Goal: Navigation & Orientation: Find specific page/section

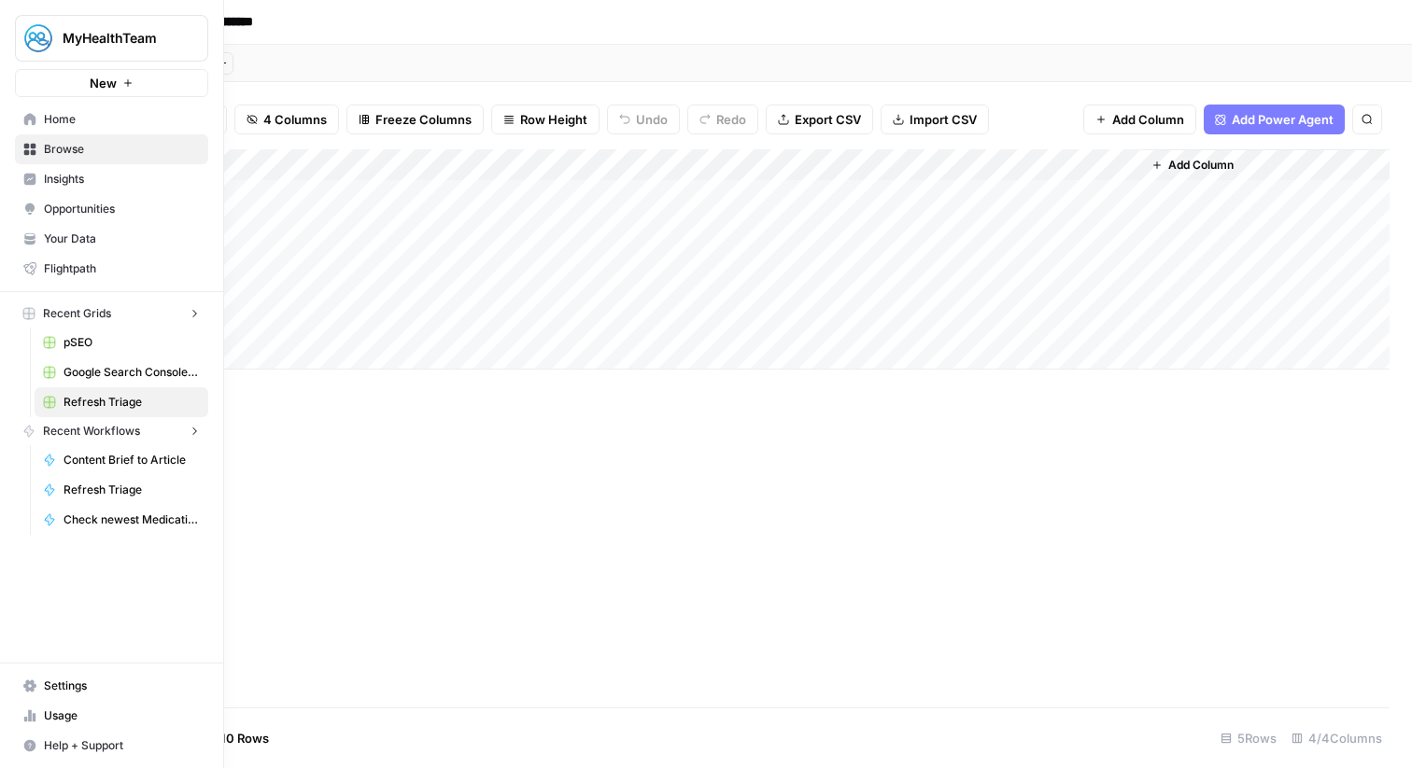
click at [31, 116] on icon at bounding box center [30, 119] width 12 height 12
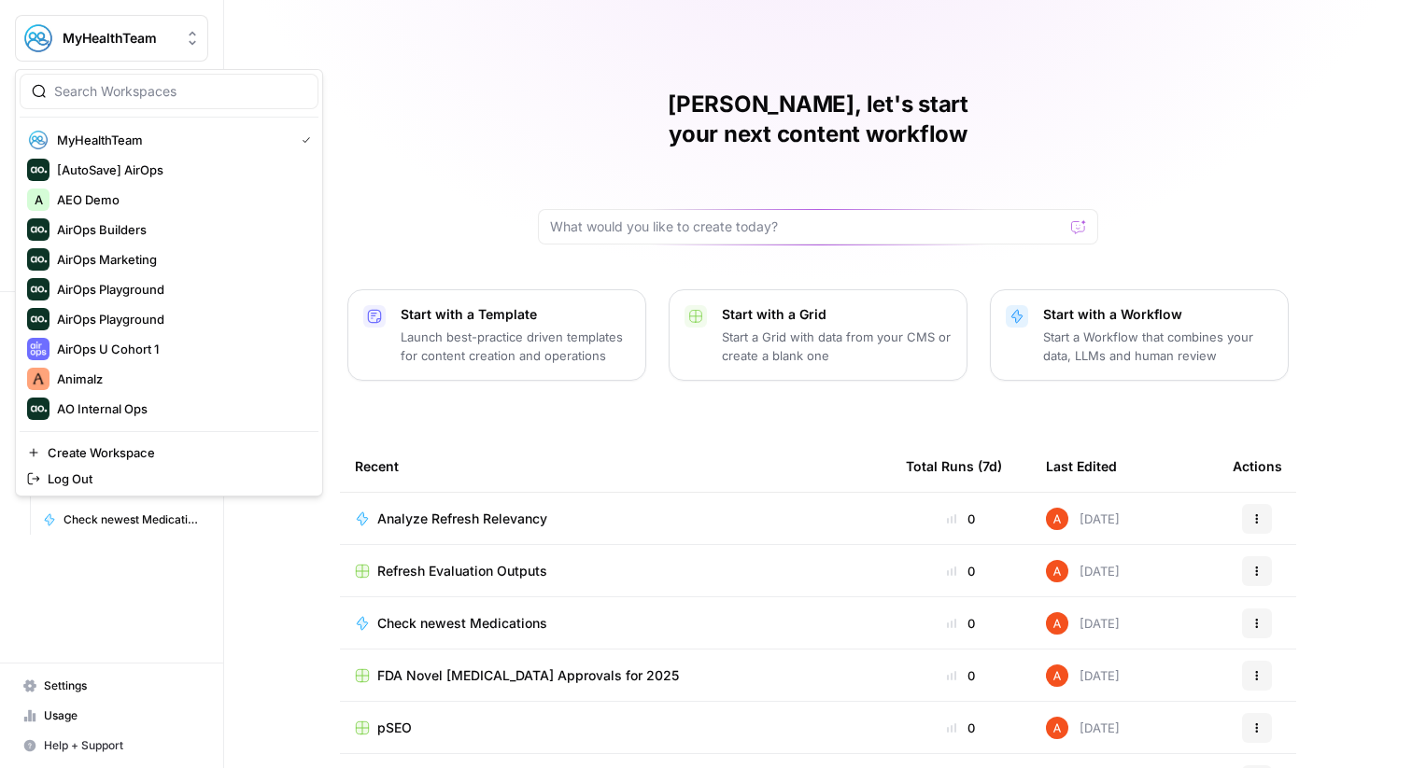
click at [117, 45] on span "MyHealthTeam" at bounding box center [119, 38] width 113 height 19
click at [145, 85] on input "search" at bounding box center [180, 91] width 252 height 19
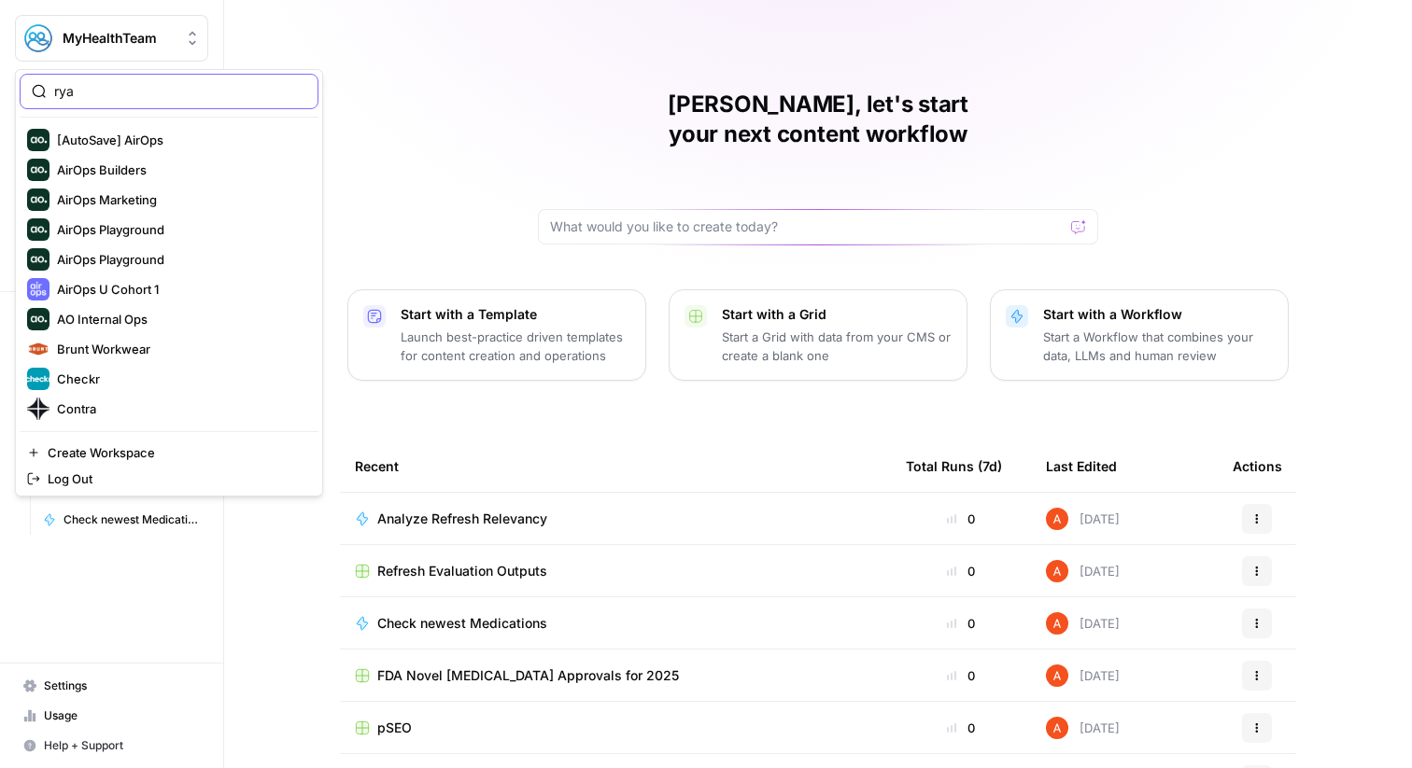
type input "ryan"
type input "hard"
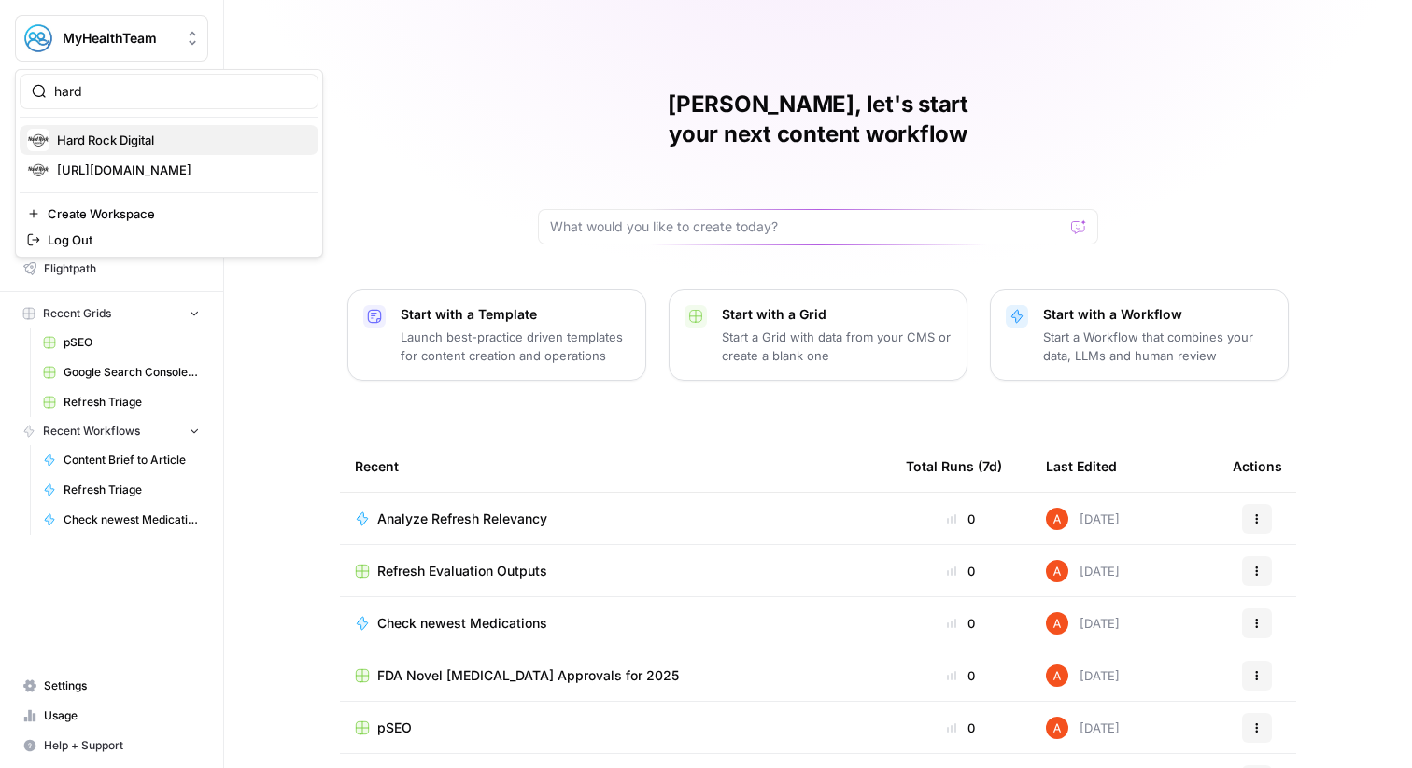
click at [148, 136] on span "Hard Rock Digital" at bounding box center [180, 140] width 247 height 19
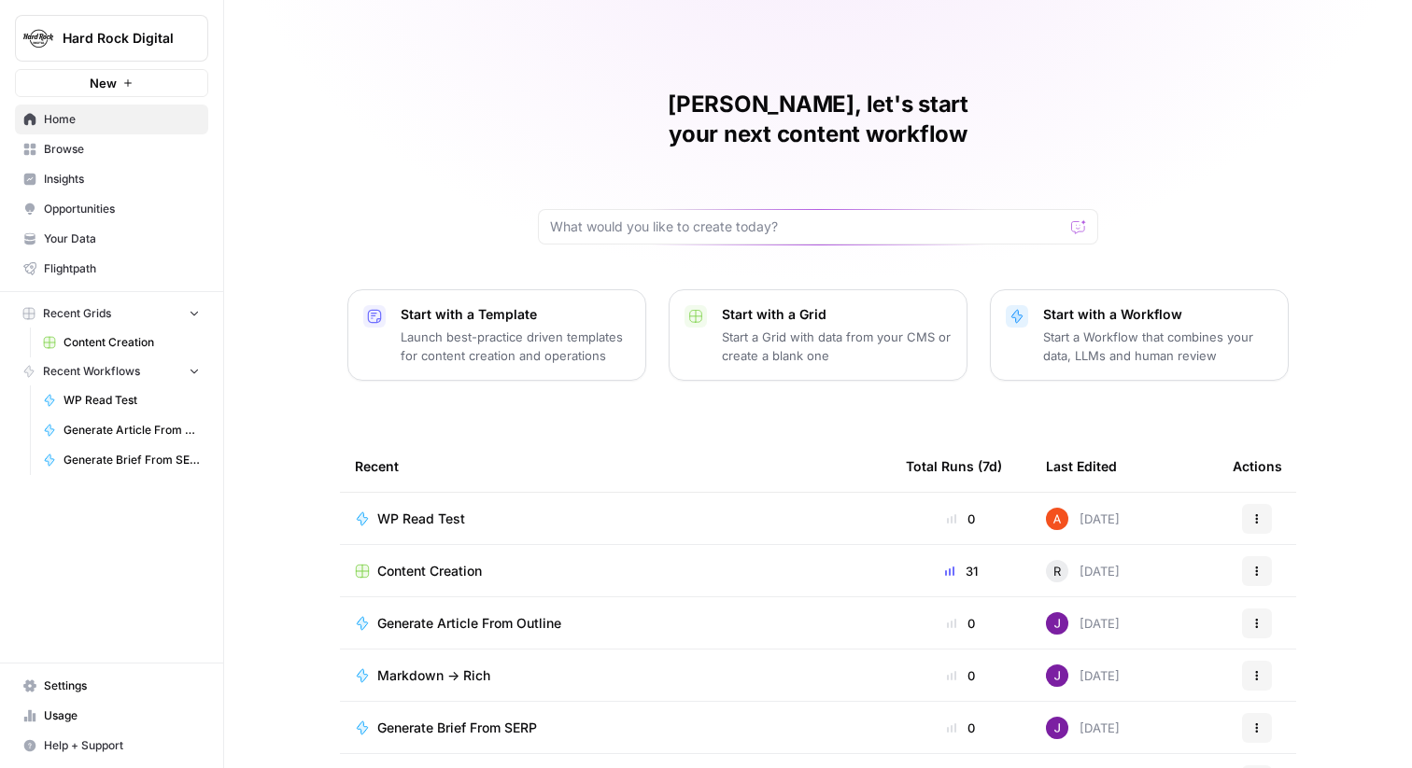
click at [148, 202] on span "Opportunities" at bounding box center [122, 209] width 156 height 17
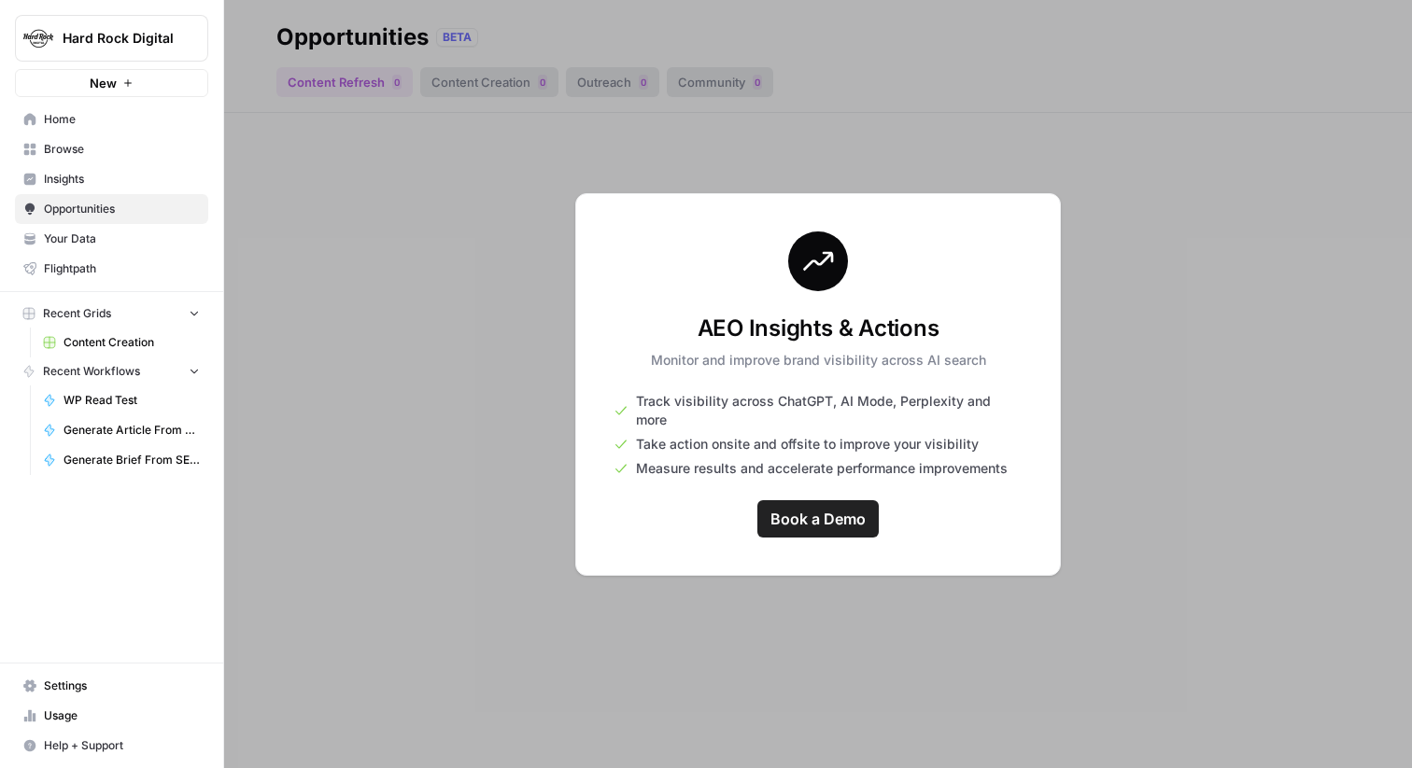
click at [162, 156] on span "Browse" at bounding box center [122, 149] width 156 height 17
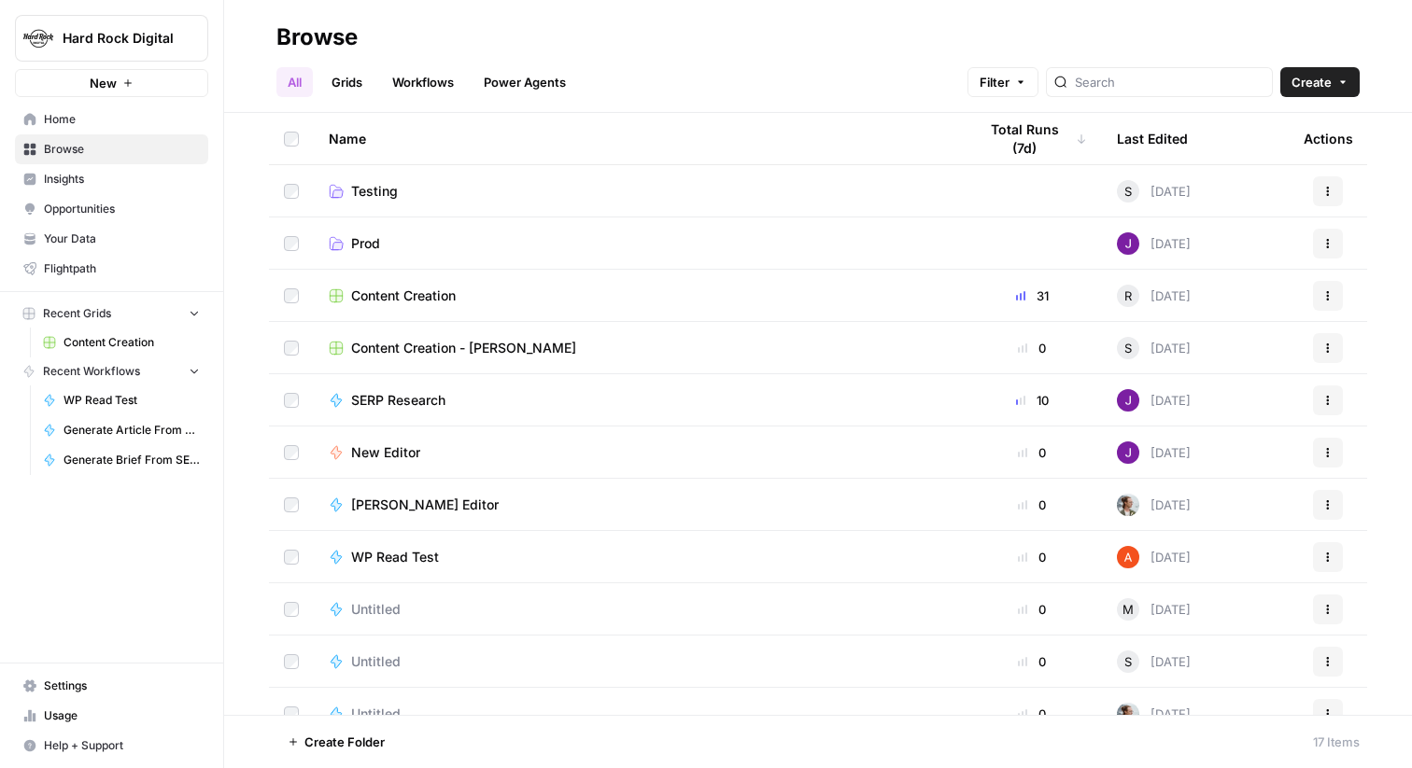
click at [189, 121] on span "Home" at bounding box center [122, 119] width 156 height 17
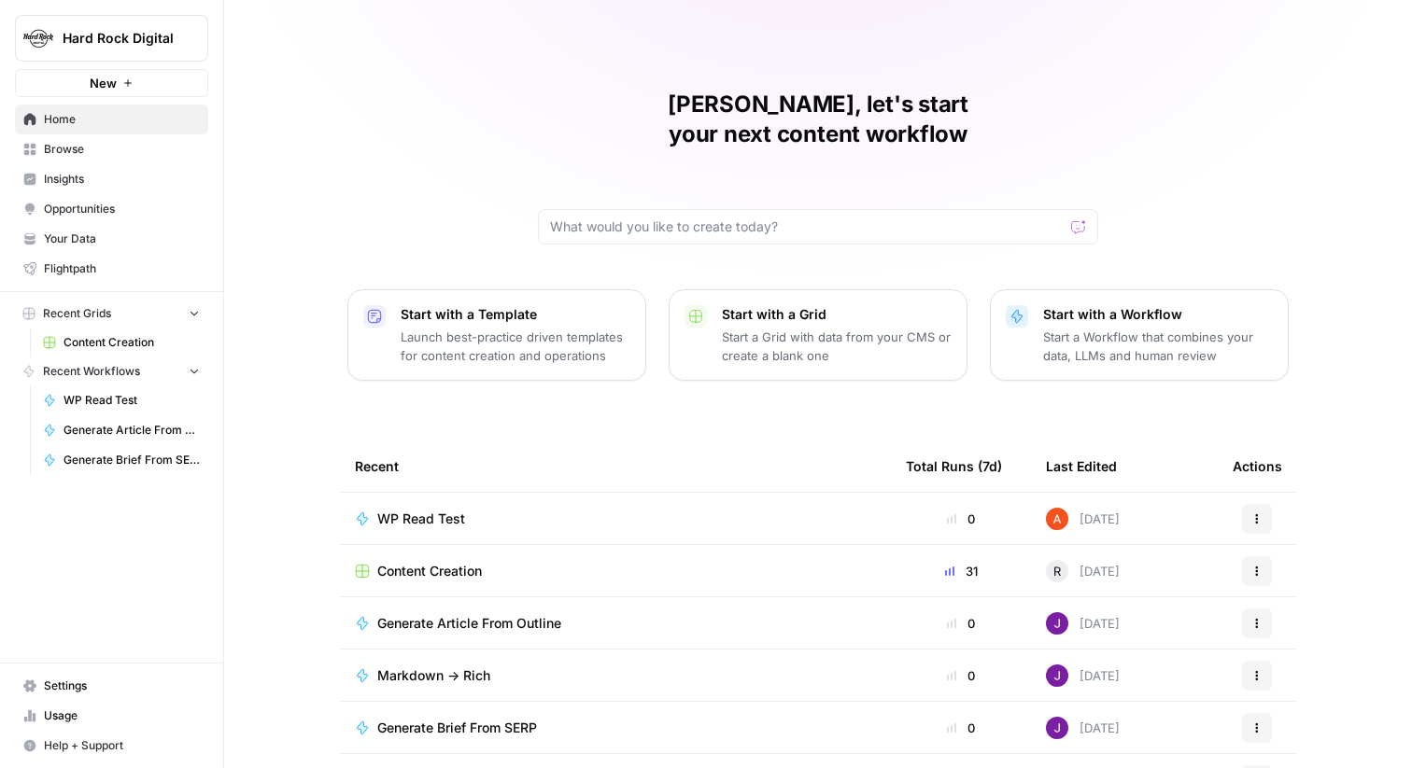
click at [187, 49] on button "Hard Rock Digital" at bounding box center [111, 38] width 193 height 47
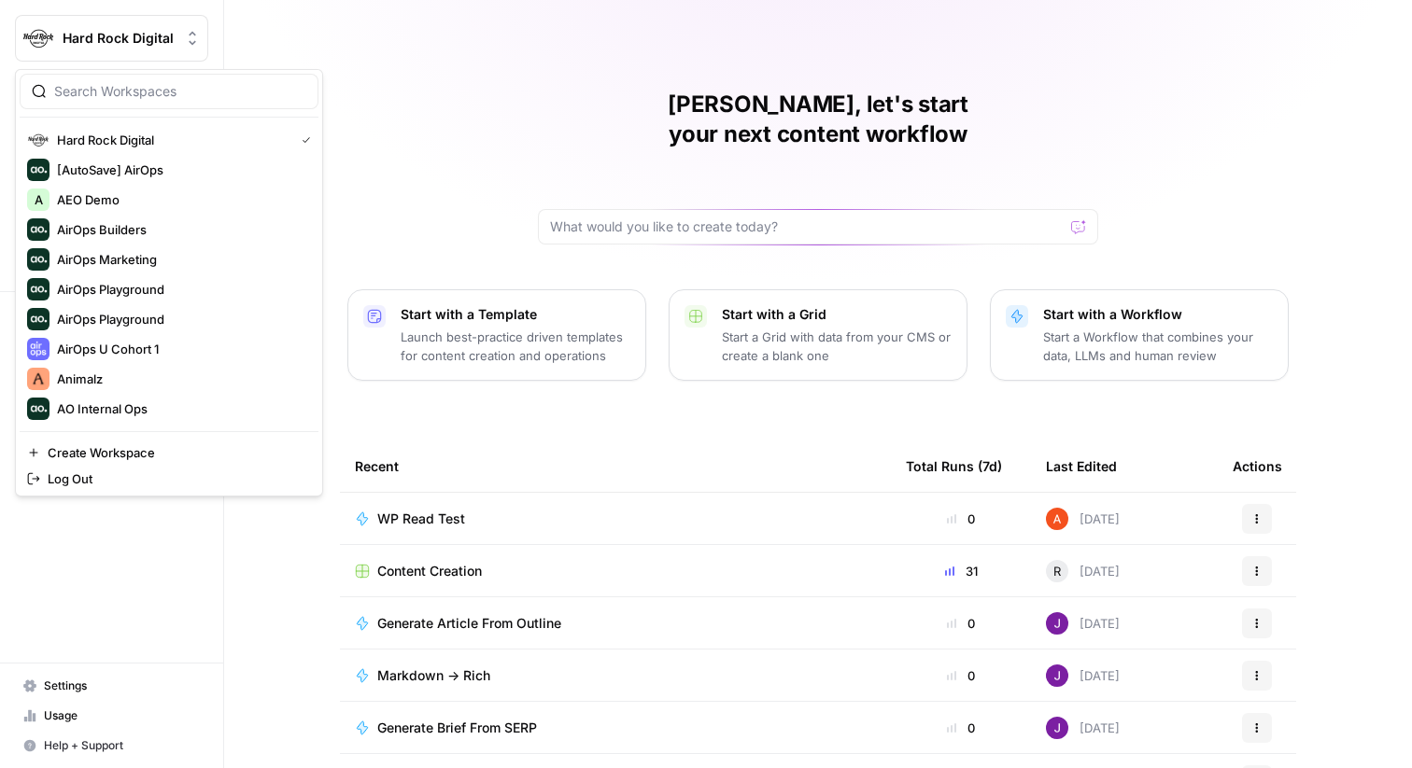
click at [405, 47] on div "Abdullahi, let's start your next content workflow Start with a Template Launch …" at bounding box center [818, 444] width 1188 height 889
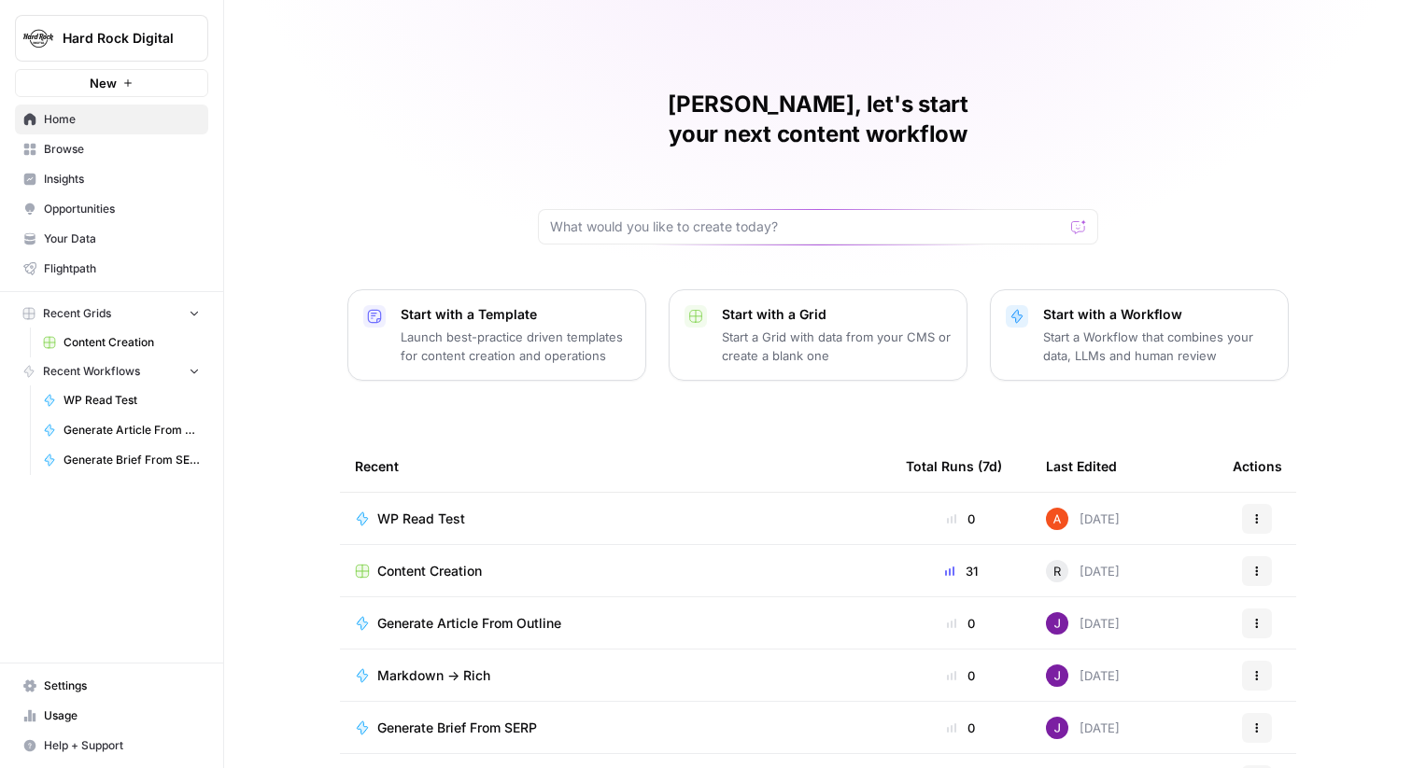
click at [889, 104] on h1 "[PERSON_NAME], let's start your next content workflow" at bounding box center [818, 120] width 560 height 60
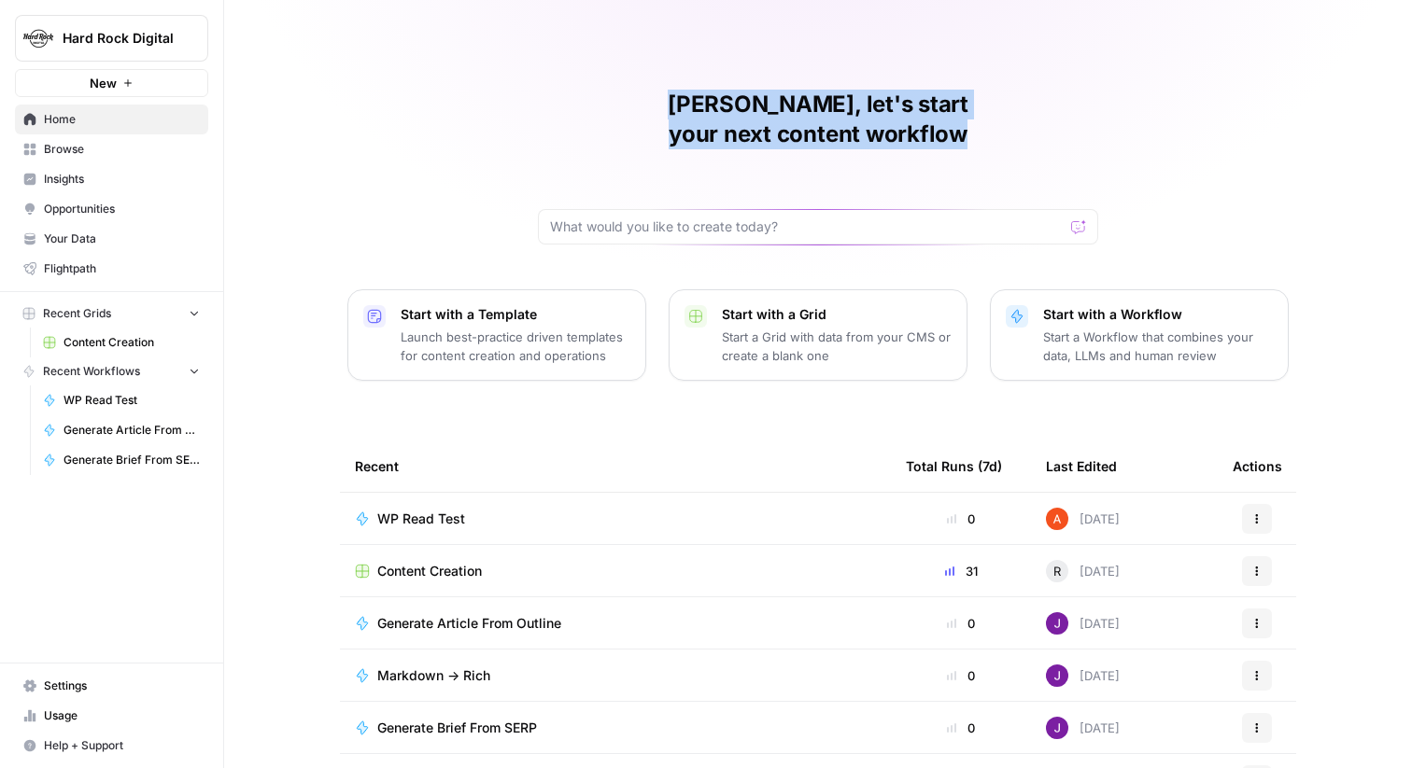
click at [889, 104] on h1 "[PERSON_NAME], let's start your next content workflow" at bounding box center [818, 120] width 560 height 60
copy h1 "[PERSON_NAME], let's start your next content workflow"
click at [126, 149] on span "Browse" at bounding box center [122, 149] width 156 height 17
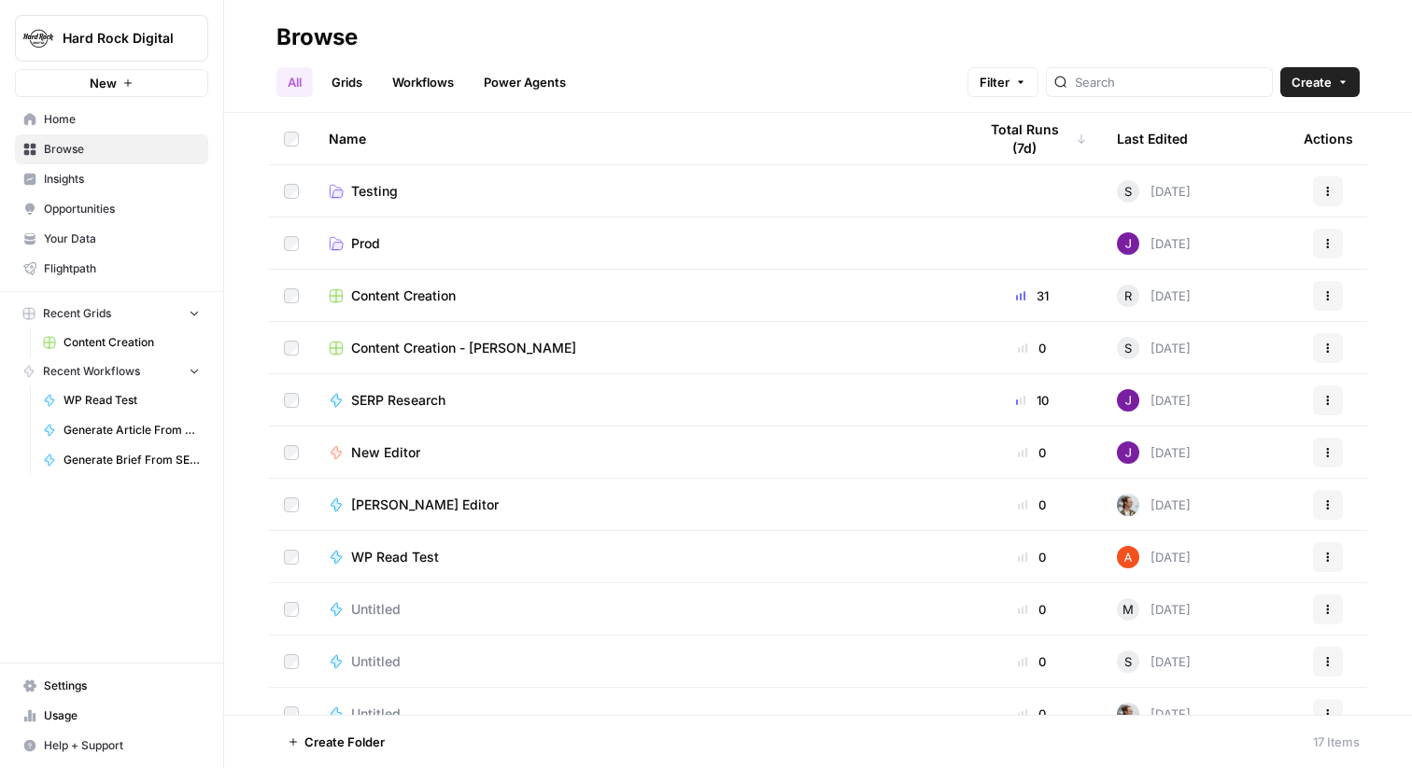
click at [193, 238] on span "Your Data" at bounding box center [122, 239] width 156 height 17
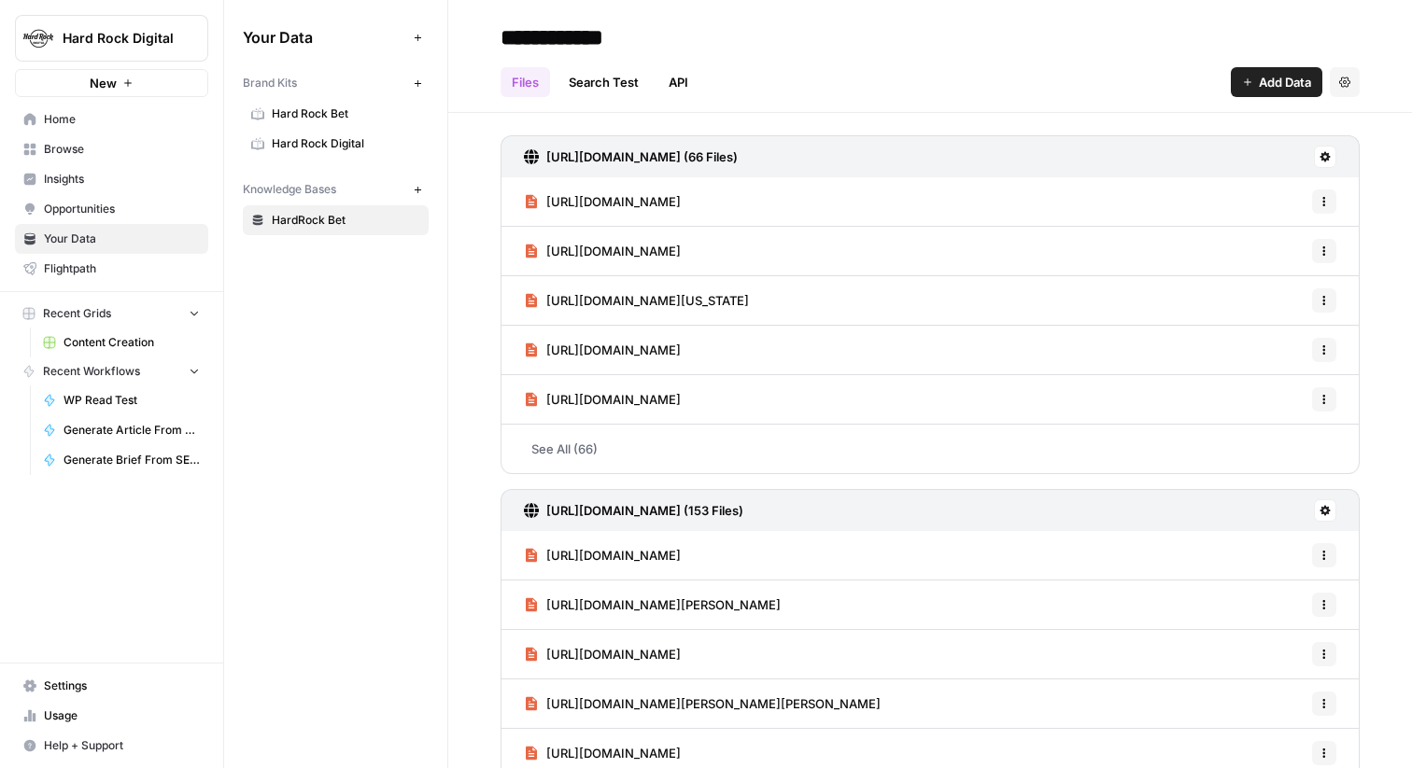
click at [169, 141] on span "Browse" at bounding box center [122, 149] width 156 height 17
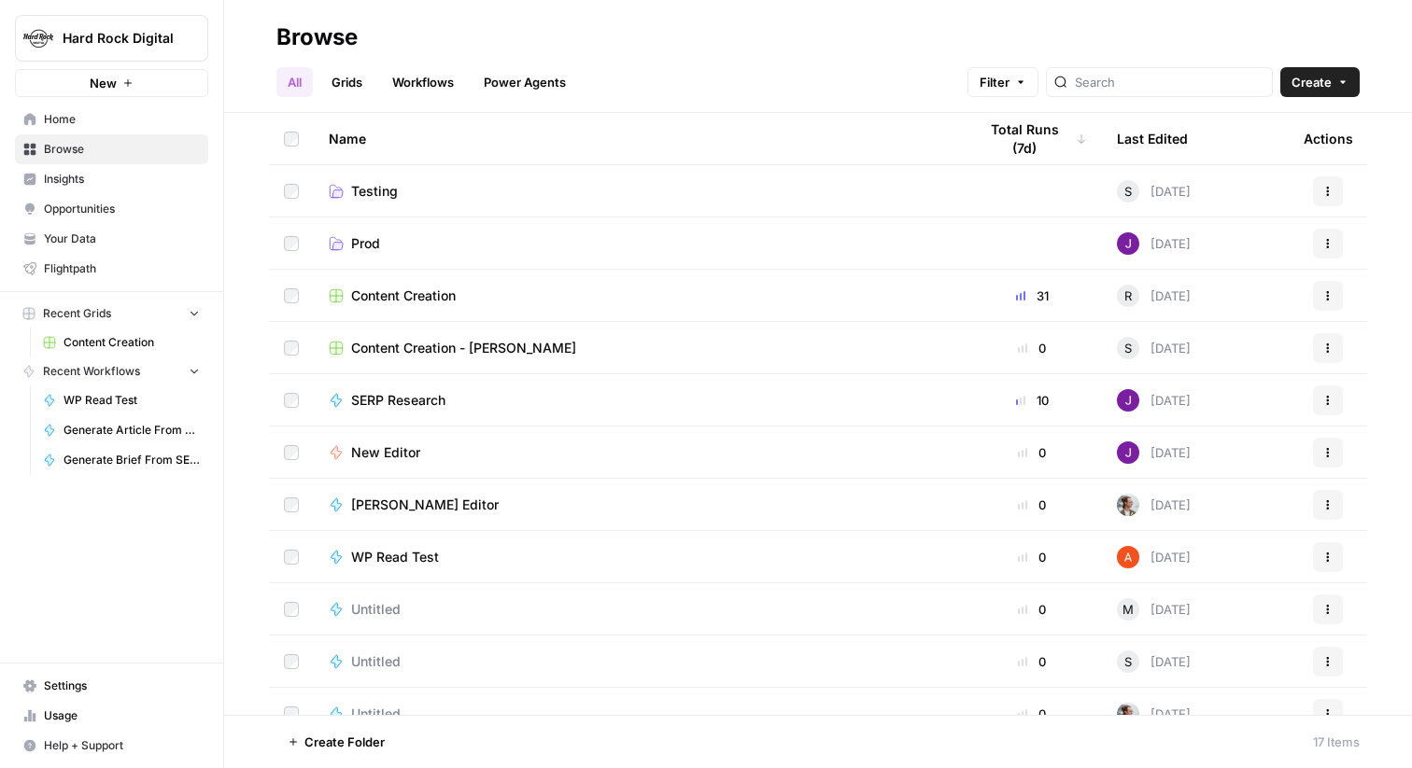
click at [120, 265] on span "Flightpath" at bounding box center [122, 269] width 156 height 17
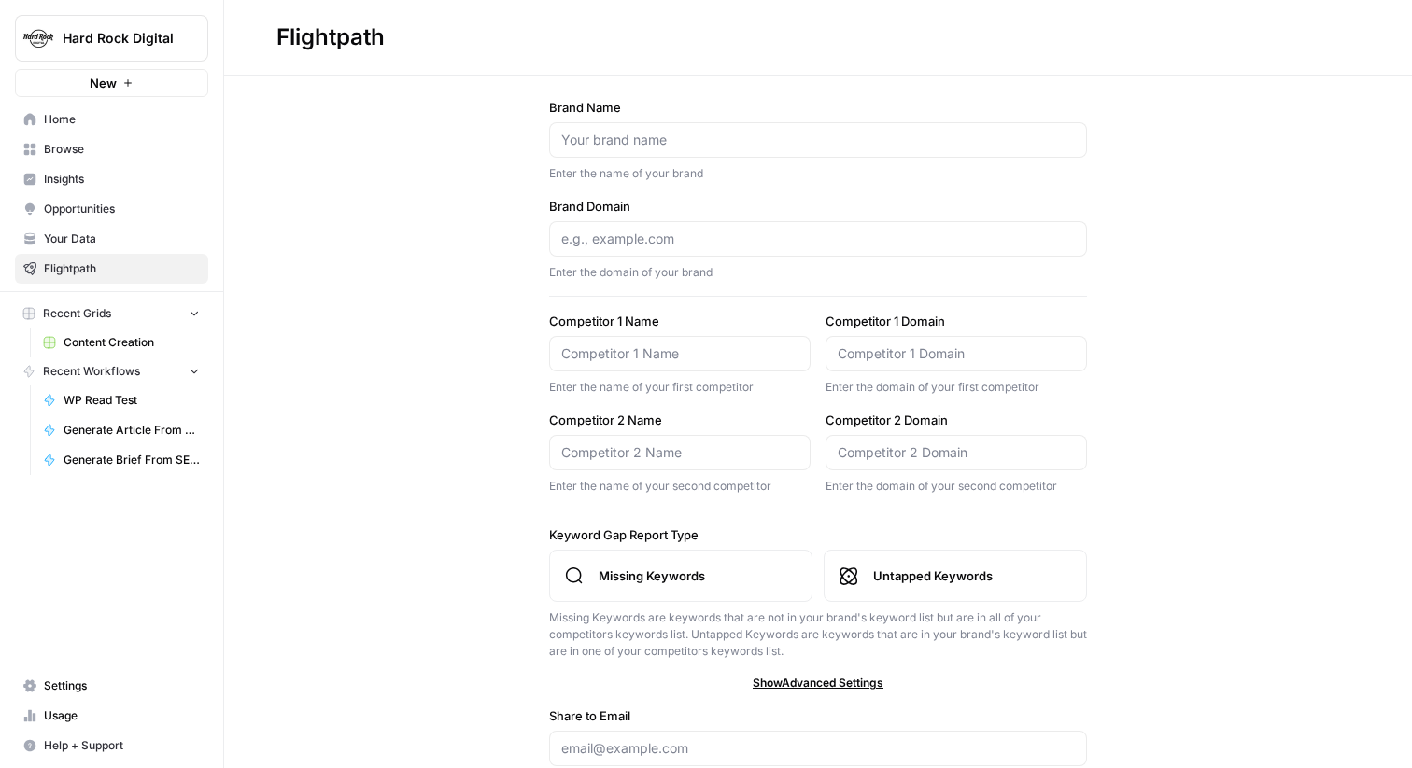
click at [134, 342] on span "Content Creation" at bounding box center [131, 342] width 136 height 17
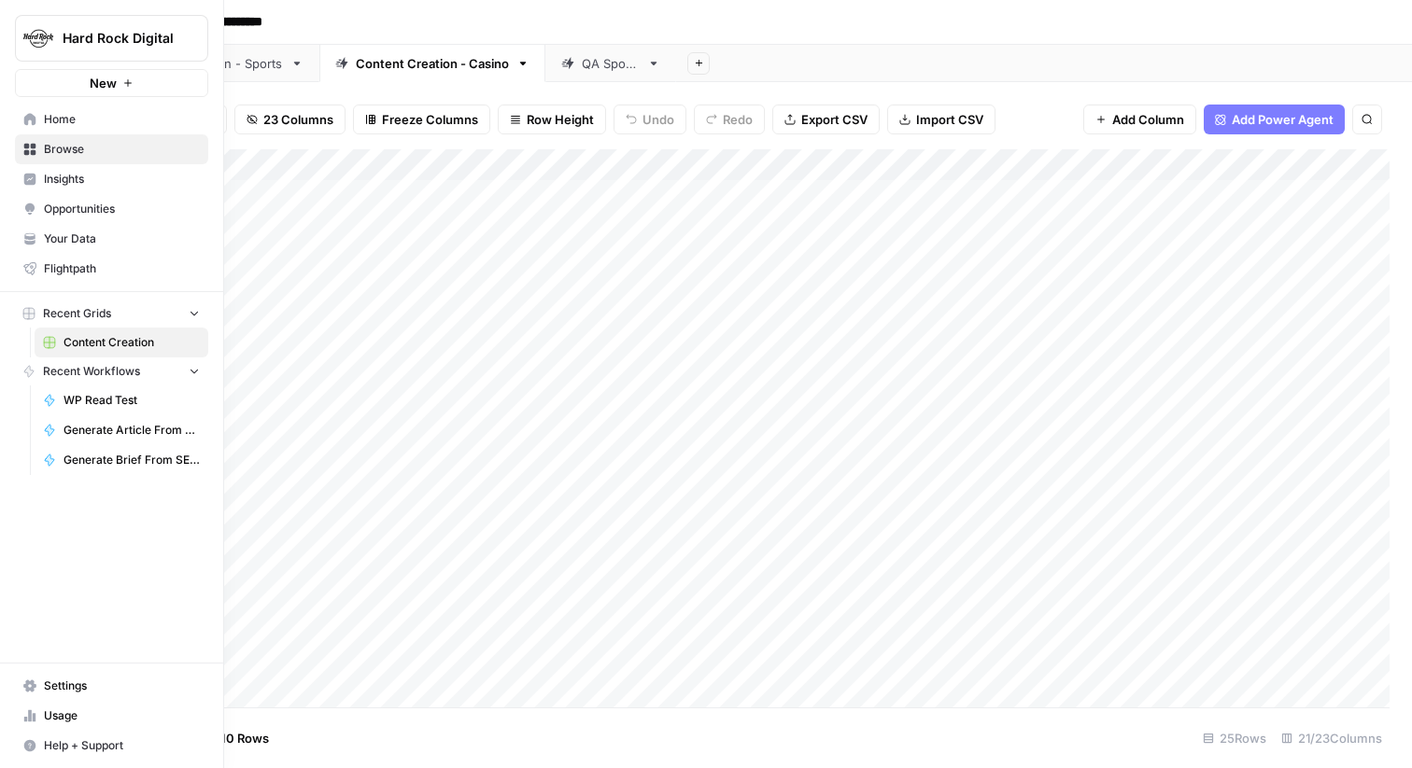
click at [35, 116] on icon at bounding box center [29, 119] width 13 height 13
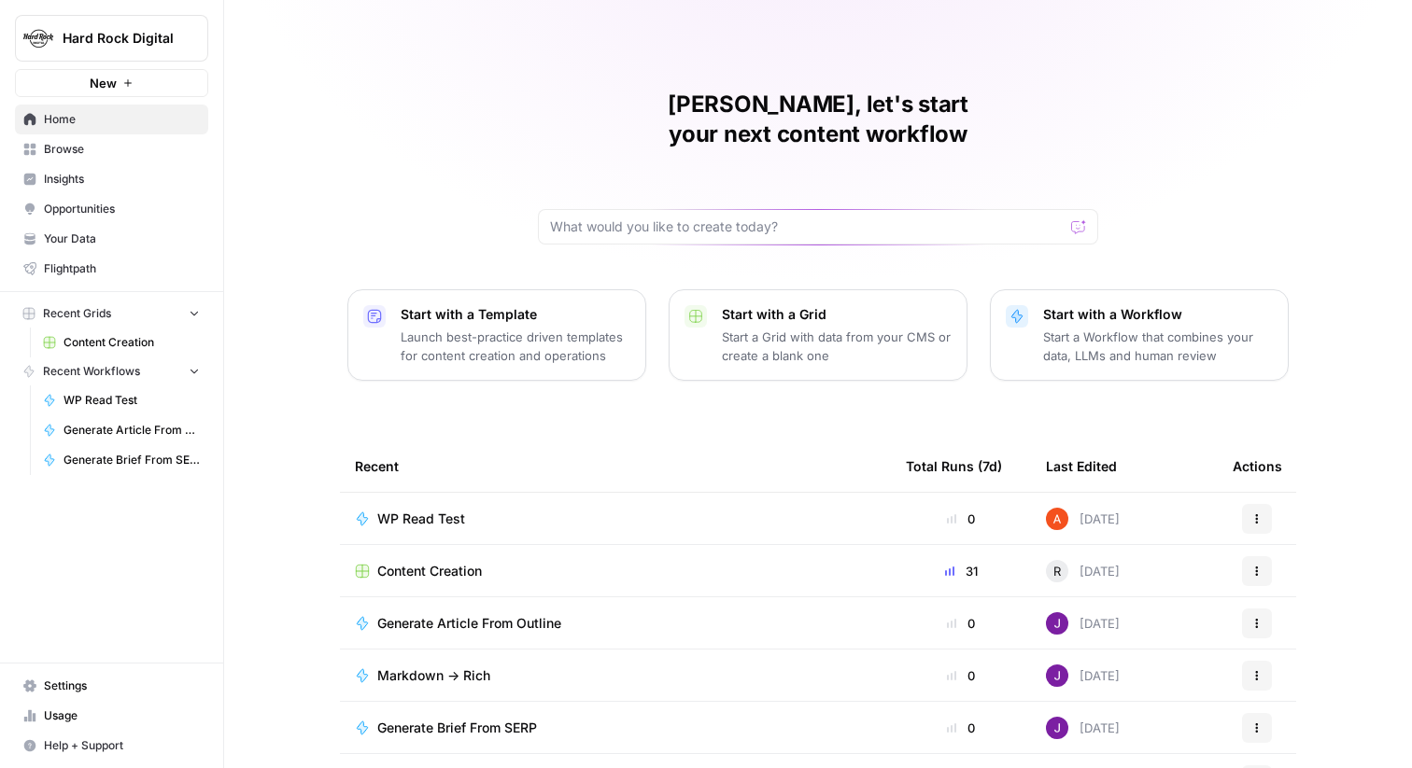
click at [170, 38] on span "Hard Rock Digital" at bounding box center [119, 38] width 113 height 19
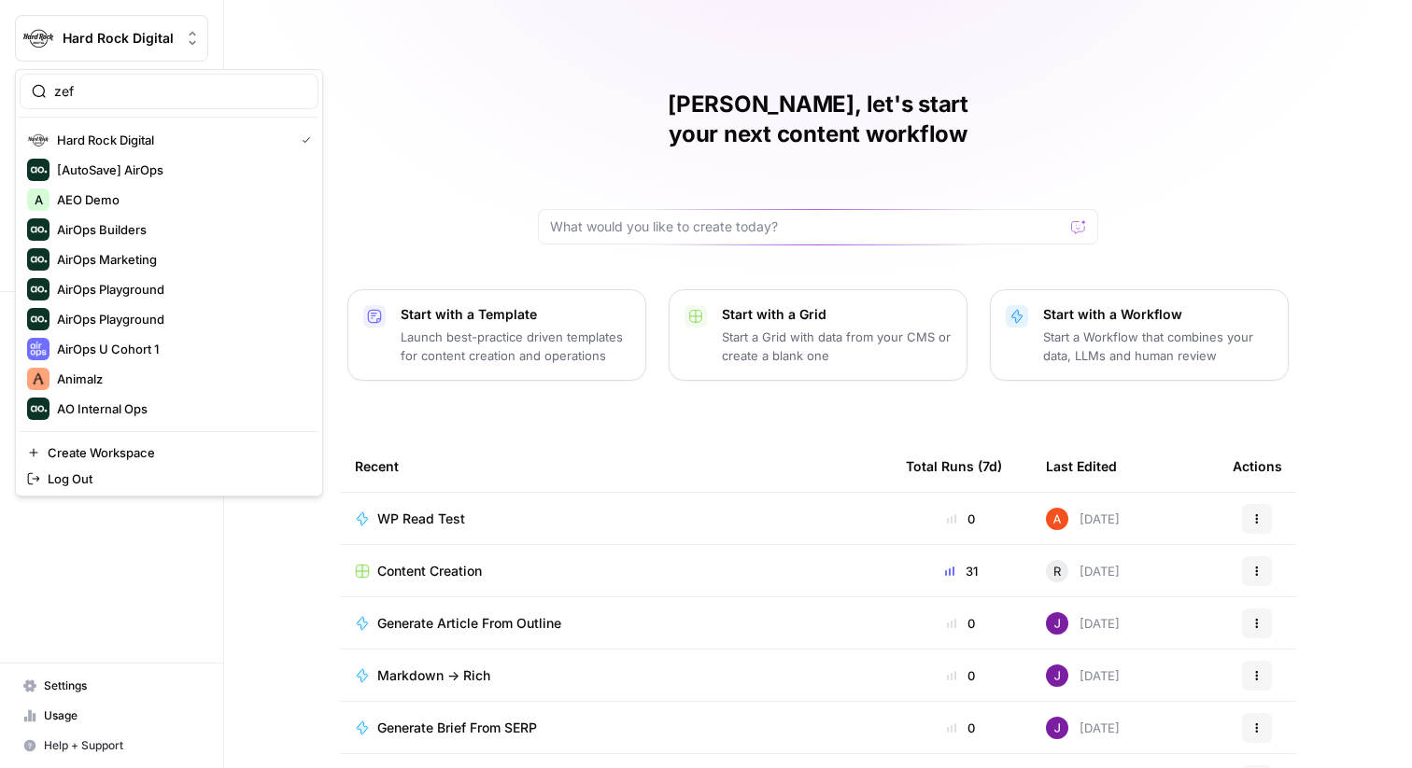
type input "zeff"
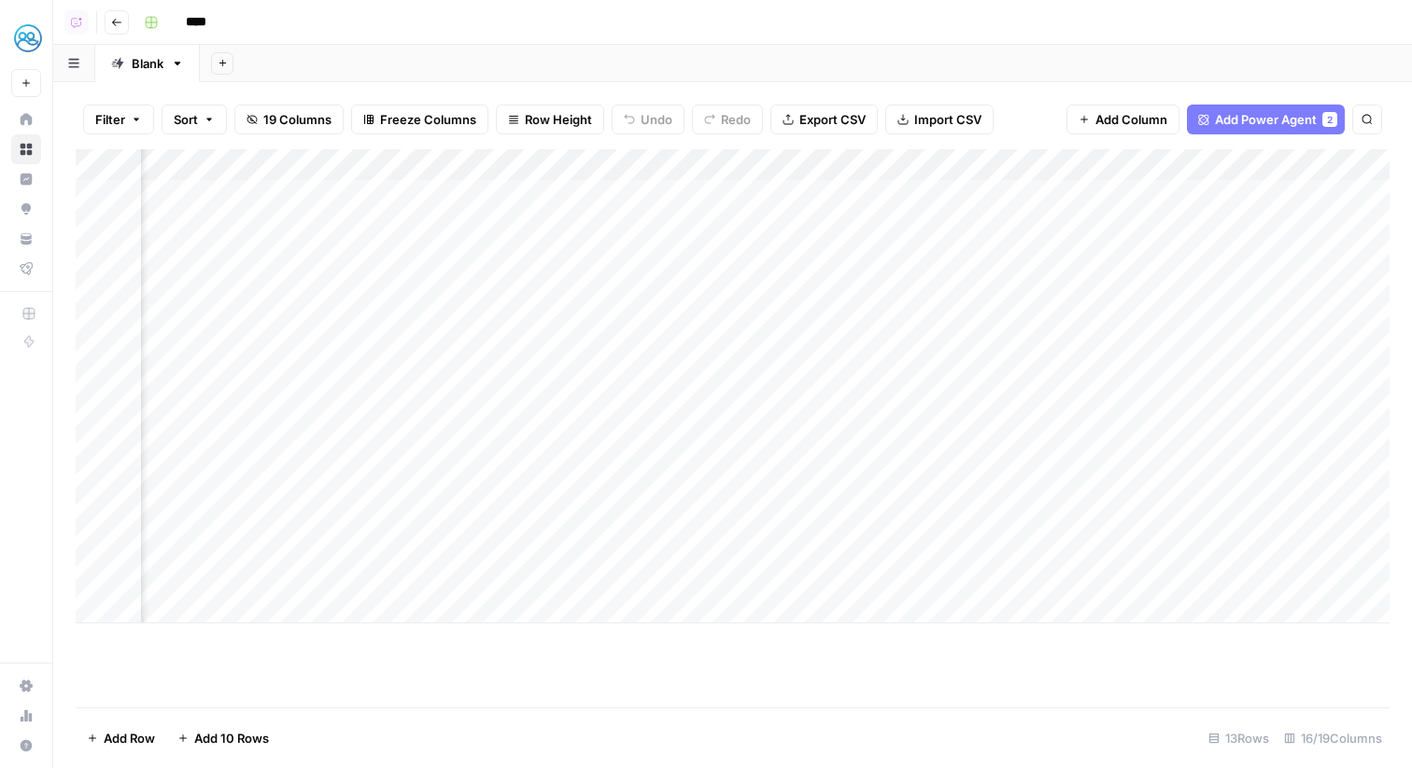
scroll to position [0, 1928]
